Goal: Task Accomplishment & Management: Manage account settings

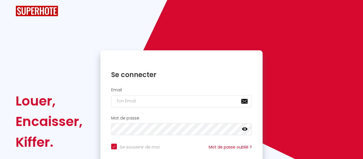
checkbox input "true"
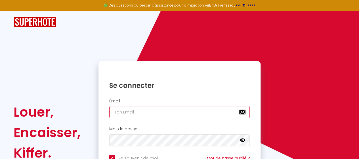
type input "[EMAIL_ADDRESS][DOMAIN_NAME]"
click at [146, 110] on input "[EMAIL_ADDRESS][DOMAIN_NAME]" at bounding box center [179, 112] width 141 height 12
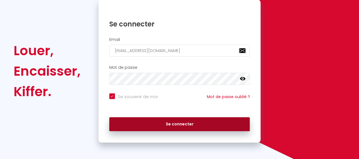
click at [166, 127] on button "Se connecter" at bounding box center [179, 124] width 141 height 14
checkbox input "true"
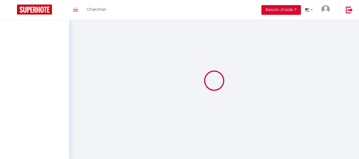
select select
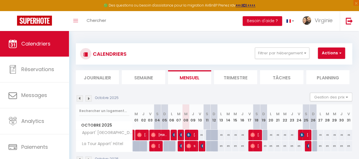
scroll to position [31, 0]
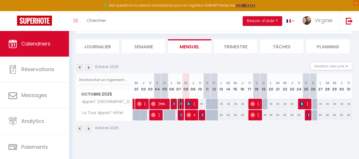
click at [179, 105] on img at bounding box center [181, 103] width 5 height 5
select select "OK"
select select "KO"
select select "0"
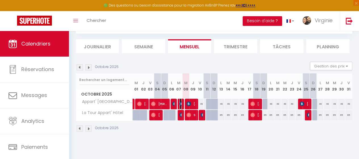
select select "1"
select select
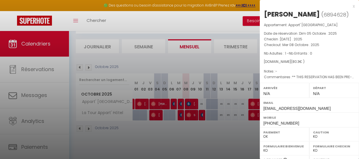
click at [173, 105] on div at bounding box center [179, 79] width 359 height 159
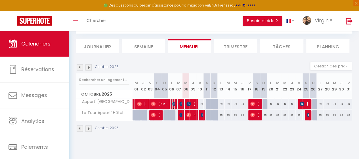
click at [173, 105] on img at bounding box center [174, 103] width 5 height 5
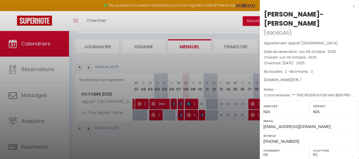
click at [178, 113] on div at bounding box center [179, 79] width 359 height 159
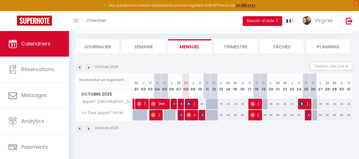
click at [178, 113] on div at bounding box center [181, 114] width 7 height 11
click at [180, 117] on span "Franck Games" at bounding box center [180, 114] width 2 height 11
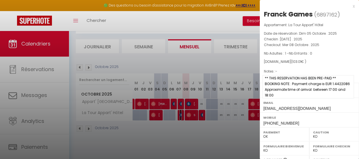
scroll to position [104, 0]
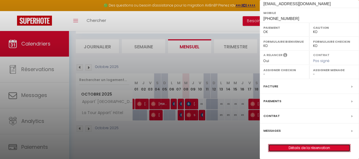
click at [289, 149] on link "Détails de la réservation" at bounding box center [309, 147] width 82 height 7
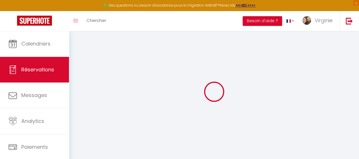
type input "[PERSON_NAME]"
type input "Games"
type input "[EMAIL_ADDRESS][DOMAIN_NAME]"
type input "[PHONE_NUMBER]"
select select "FR"
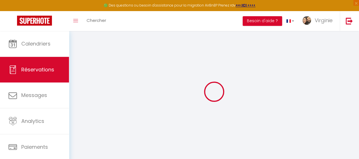
type input "15.27"
type input "1.44"
select select "2104"
select select "1"
select select
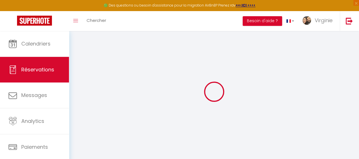
select select
type input "1"
select select "12"
select select "14"
type input "81.78"
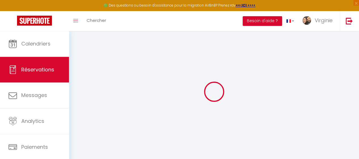
checkbox input "false"
type input "0"
select select "2"
type input "0"
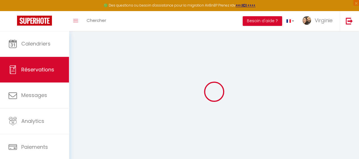
type input "0"
select select
checkbox input "false"
select select
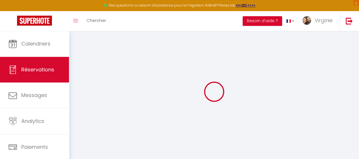
select select
checkbox input "false"
select select
checkbox input "false"
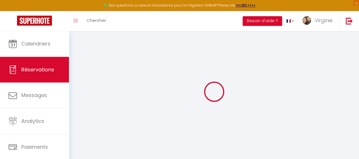
type nuit\)0 "** THIS RESERVATION HAS BEEN PRE-PAID ** BOOKING NOTE : Payment charge is EUR 1…"
type input "20"
type input "1.23"
select select
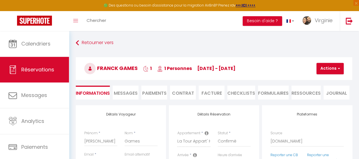
checkbox input "false"
select select
click at [211, 94] on li "Facture" at bounding box center [212, 92] width 26 height 14
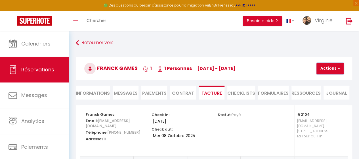
click at [323, 67] on button "Actions" at bounding box center [329, 68] width 27 height 11
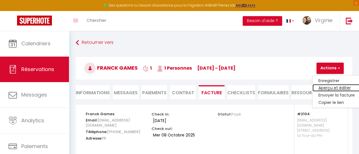
click at [325, 89] on link "Aperçu et éditer" at bounding box center [336, 88] width 48 height 7
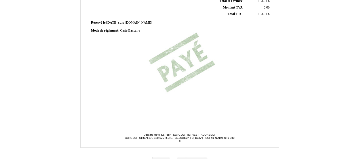
scroll to position [183, 0]
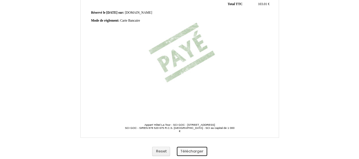
click at [197, 149] on button "Télécharger" at bounding box center [192, 150] width 30 height 9
